Goal: Find specific page/section: Find specific page/section

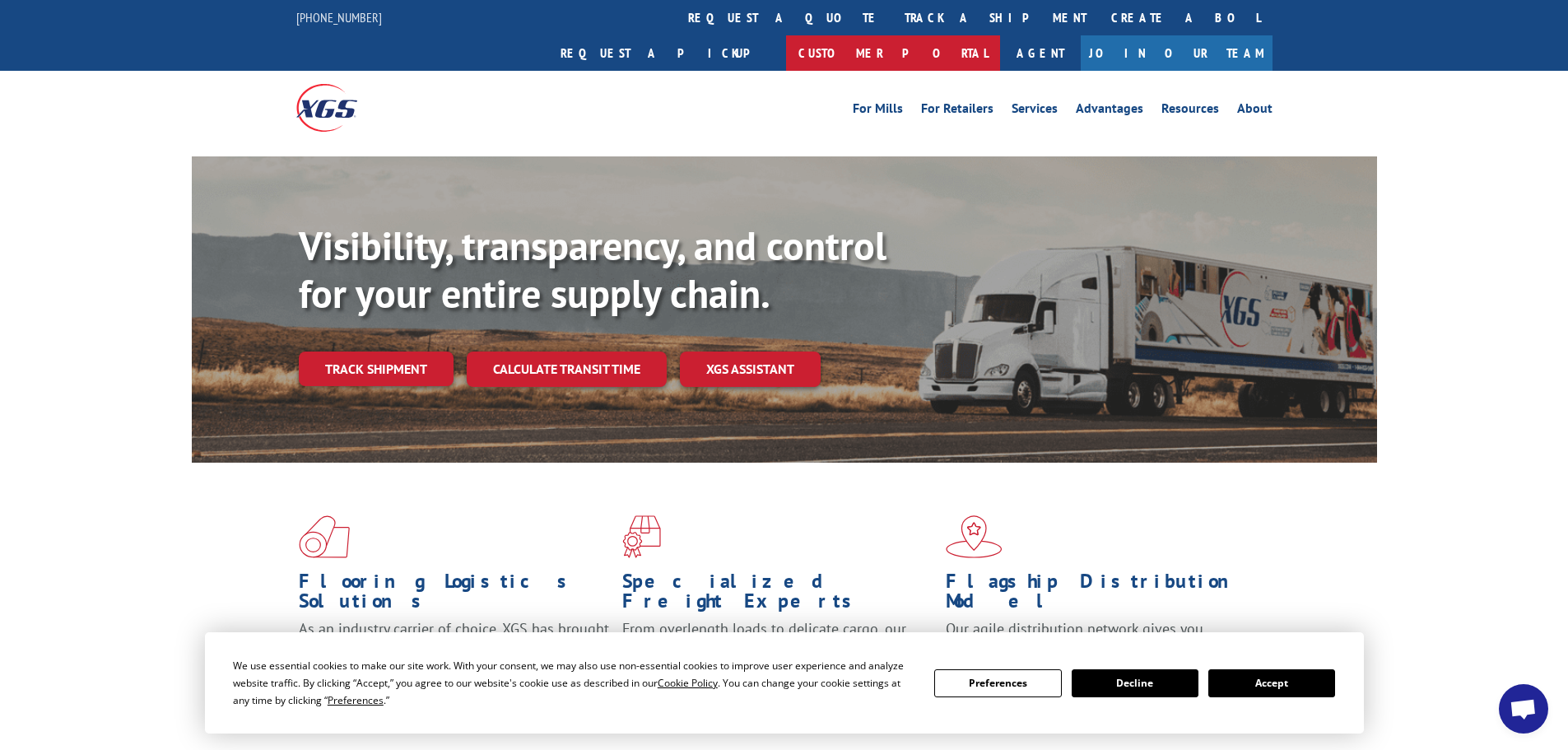
click at [1000, 36] on link "Customer Portal" at bounding box center [892, 53] width 214 height 36
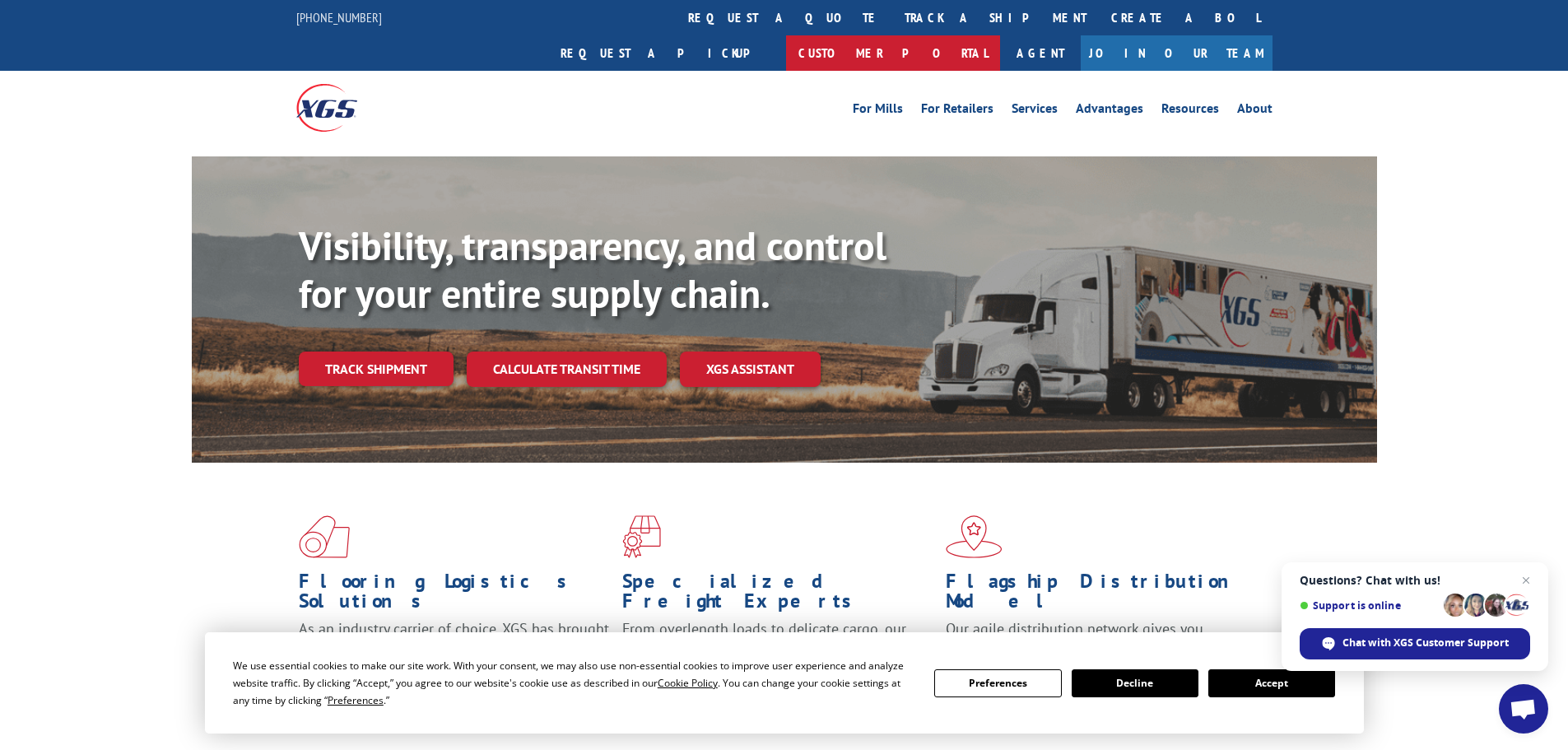
click at [1000, 36] on link "Customer Portal" at bounding box center [892, 53] width 214 height 36
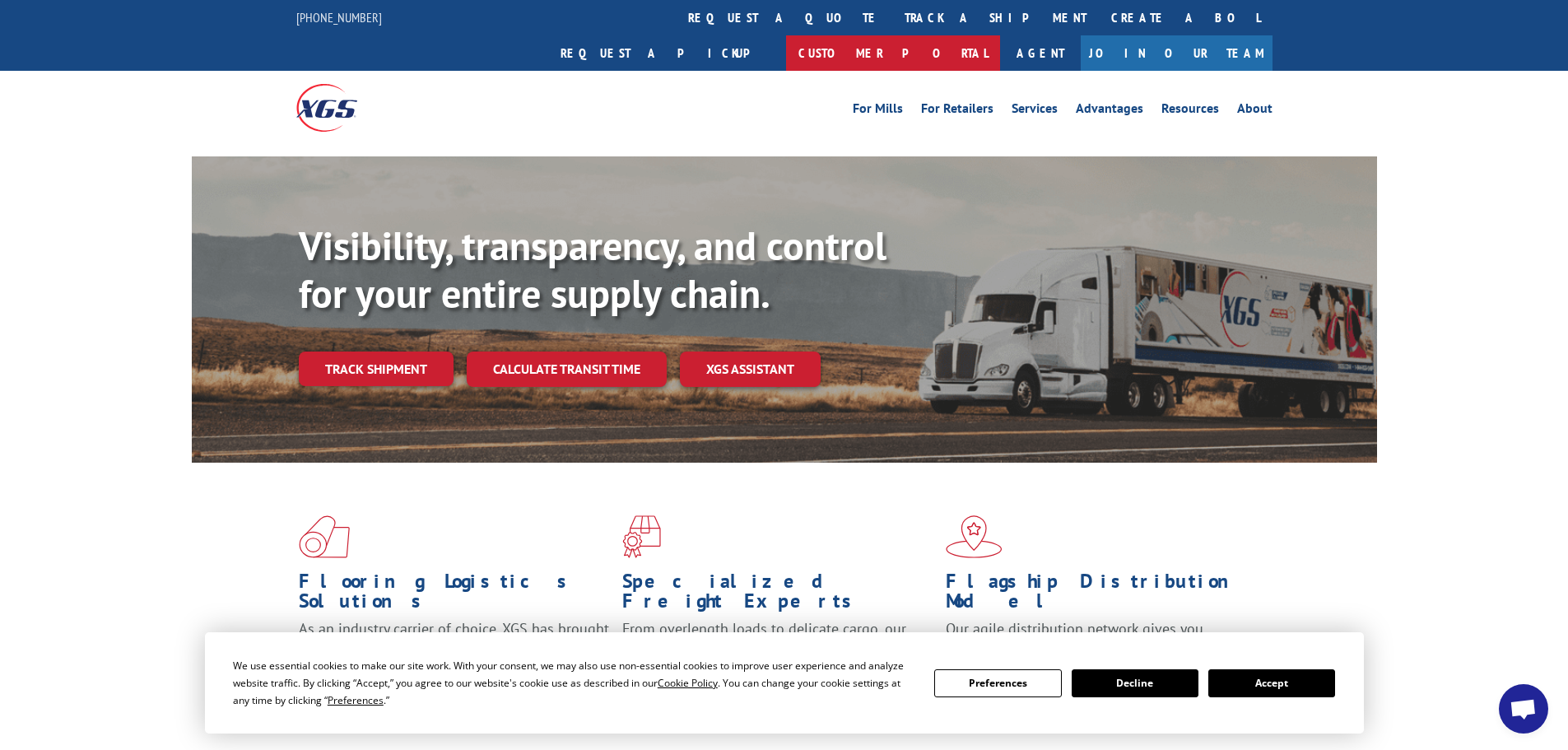
click at [1000, 36] on link "Customer Portal" at bounding box center [892, 53] width 214 height 36
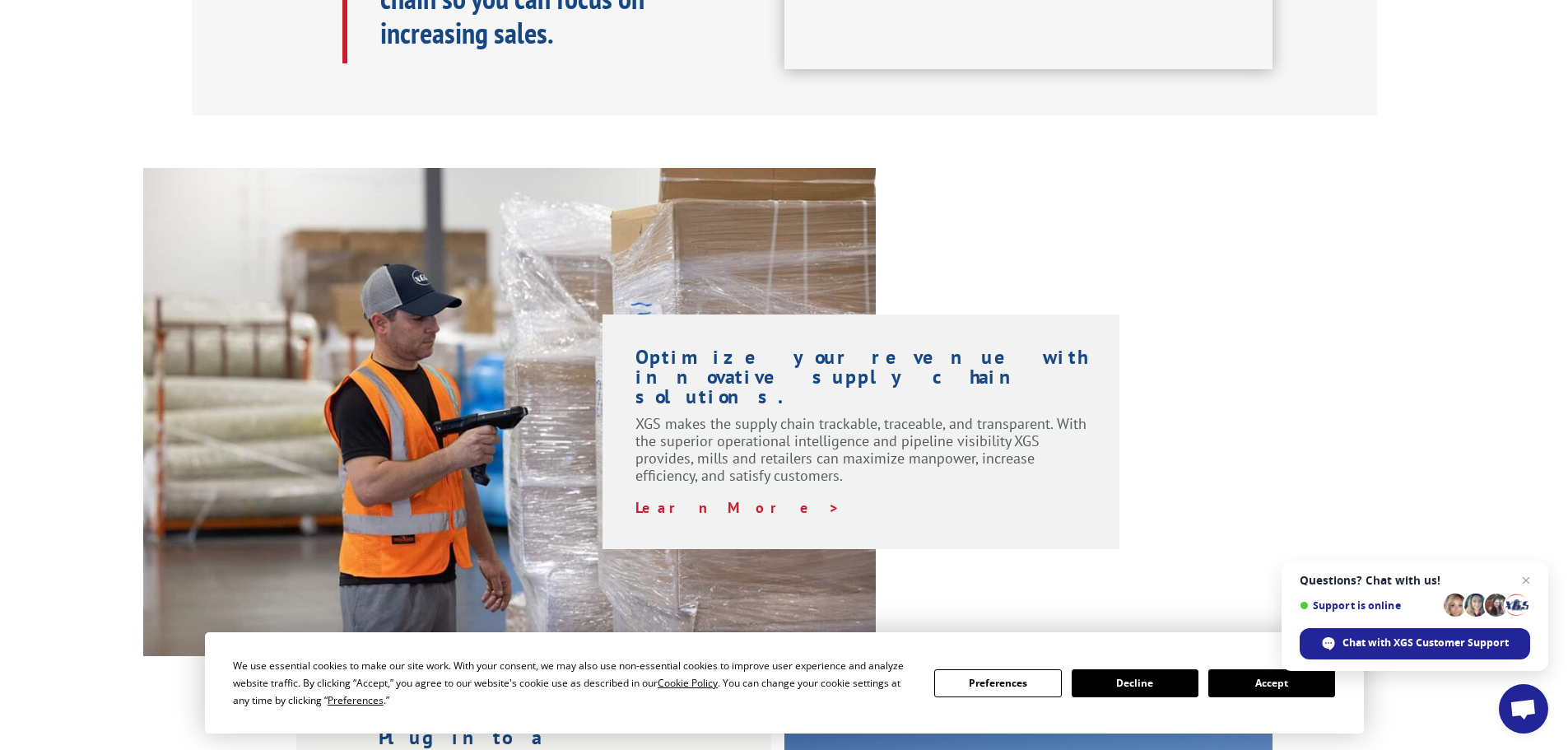
scroll to position [1070, 0]
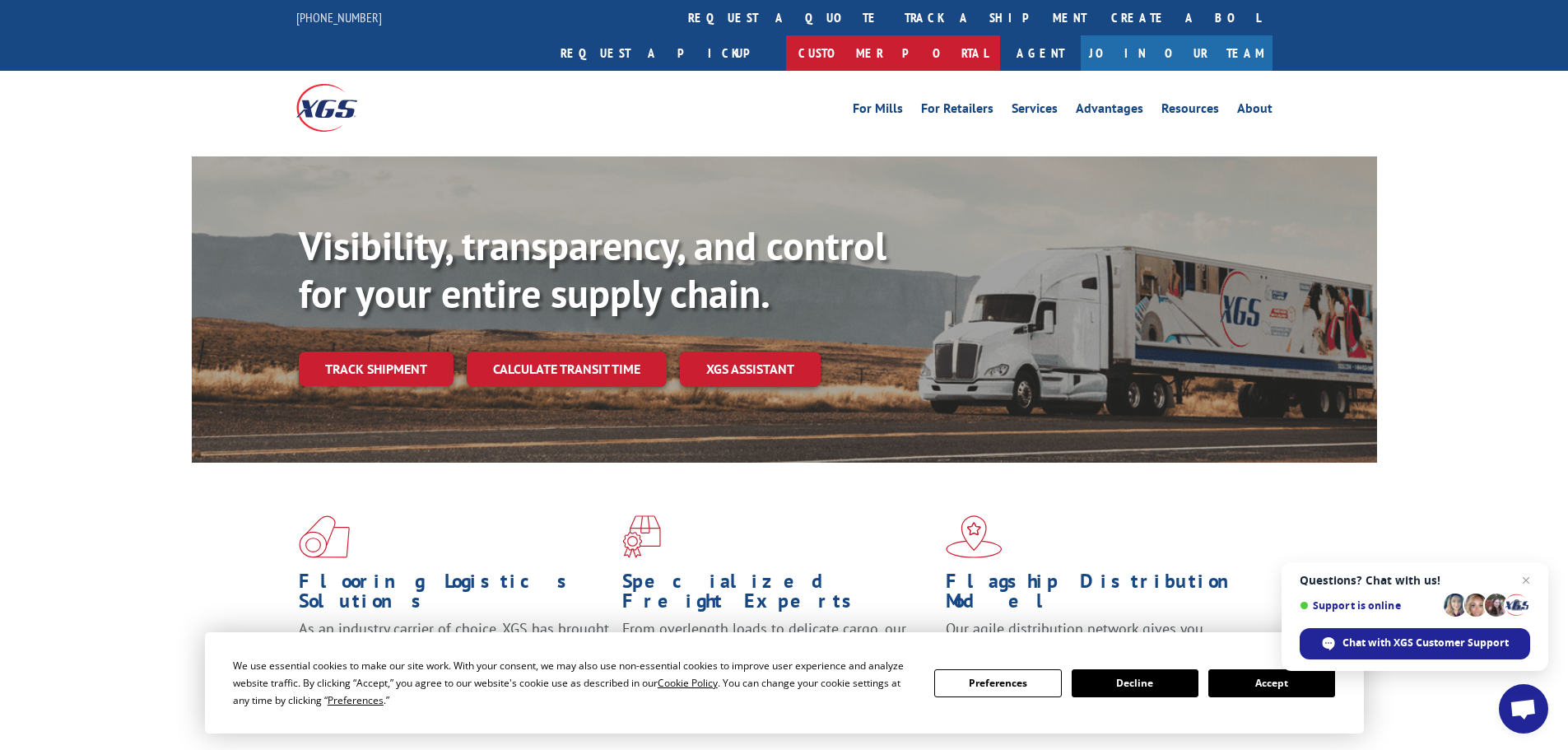
click at [1000, 36] on link "Customer Portal" at bounding box center [892, 53] width 214 height 36
